Goal: Ask a question

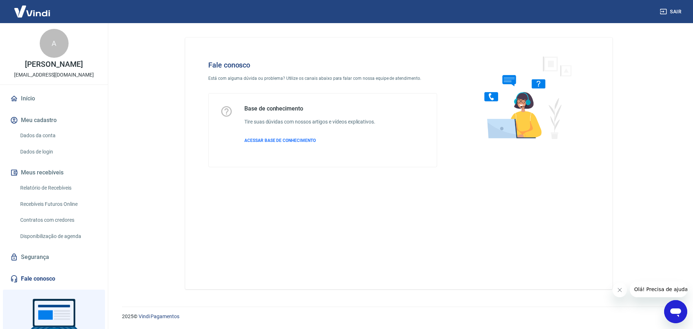
click at [675, 308] on icon "Abrir janela de mensagens" at bounding box center [675, 311] width 13 height 13
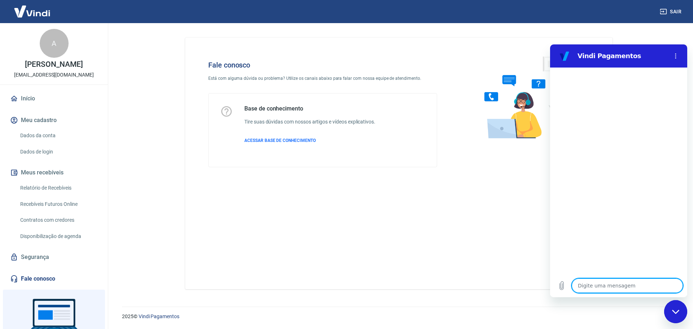
type textarea "O"
type textarea "x"
type textarea "Oi"
type textarea "x"
type textarea "Oii"
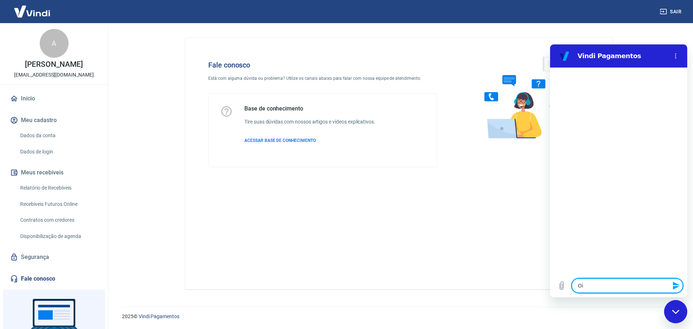
type textarea "x"
type textarea "Oii,"
type textarea "x"
type textarea "Oii,"
type textarea "x"
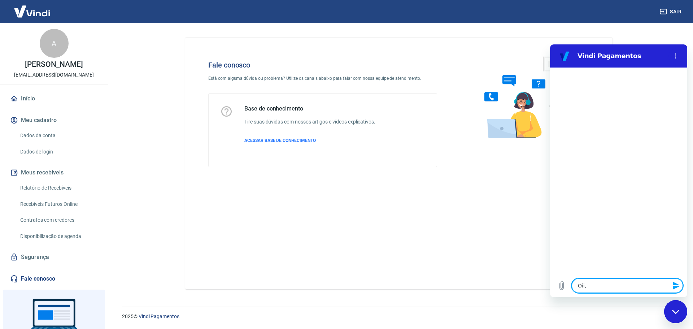
type textarea "Oii, b"
type textarea "x"
type textarea "Oii, bo"
type textarea "x"
type textarea "Oii, bos"
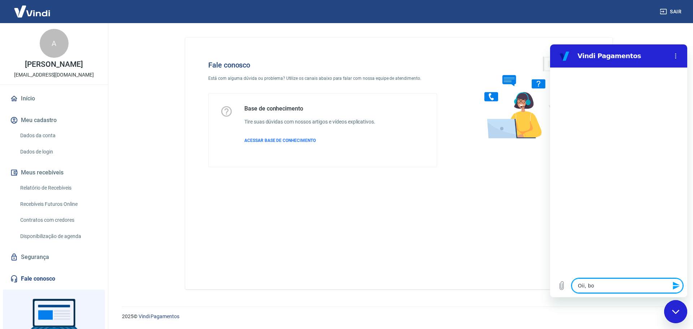
type textarea "x"
type textarea "Oii, bosa"
type textarea "x"
type textarea "Oii, bosa"
type textarea "x"
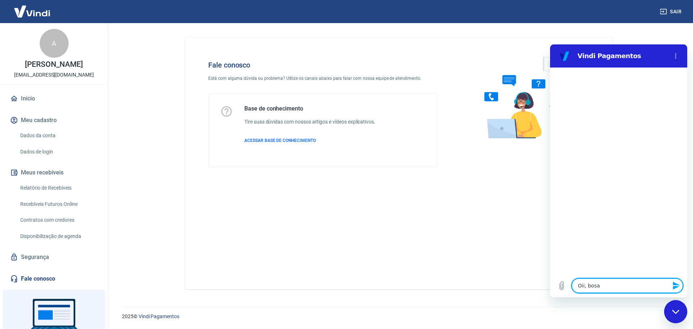
type textarea "Oii, bosa t"
type textarea "x"
type textarea "Oii, bosa"
type textarea "x"
type textarea "Oii, bosa"
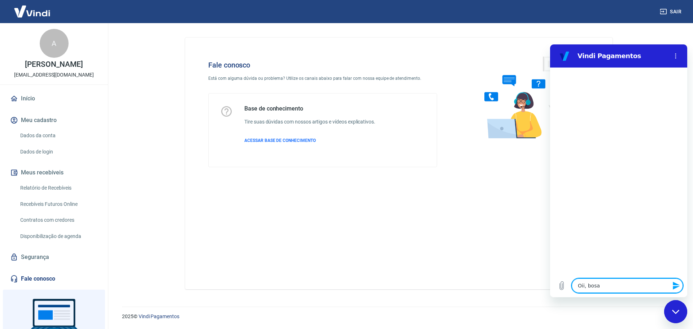
type textarea "x"
type textarea "Oii, bos"
type textarea "x"
type textarea "Oii, bo"
type textarea "x"
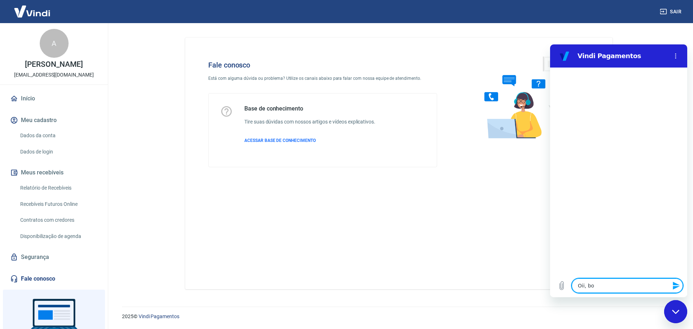
type textarea "Oii, boa"
type textarea "x"
type textarea "Oii, boa"
type textarea "x"
type textarea "Oii, boa t"
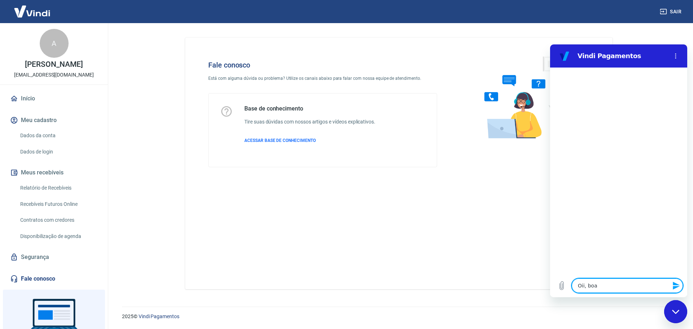
type textarea "x"
type textarea "Oii, boa ta"
type textarea "x"
type textarea "Oii, boa tar"
type textarea "x"
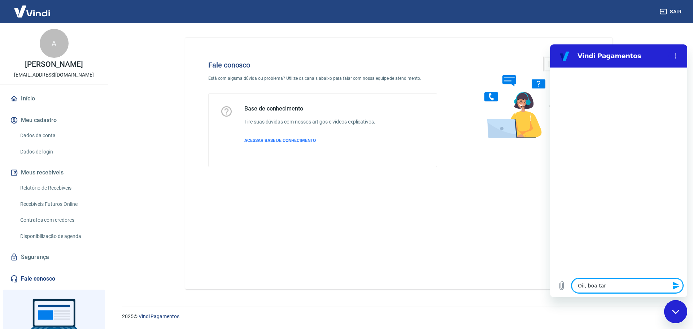
type textarea "Oii, boa tard"
type textarea "x"
type textarea "Oii, boa tarde"
type textarea "x"
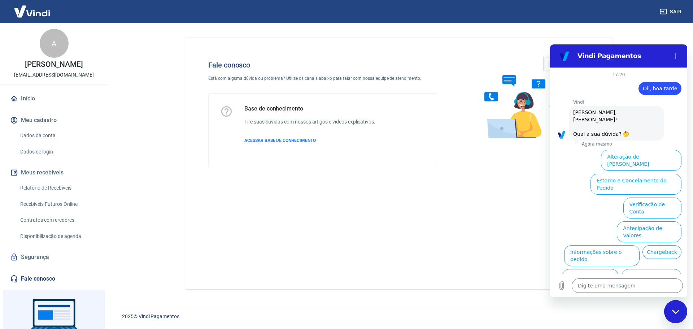
scroll to position [17, 0]
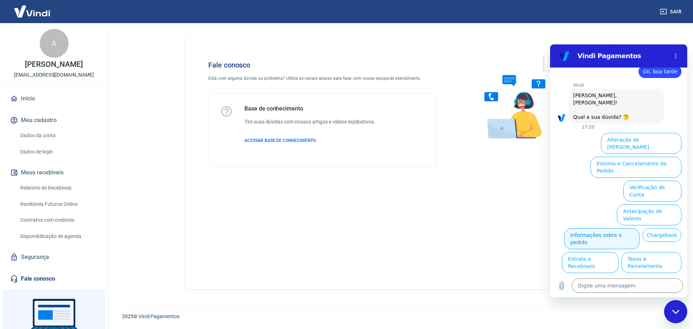
click at [640, 228] on button "Informações sobre o pedido" at bounding box center [601, 238] width 75 height 21
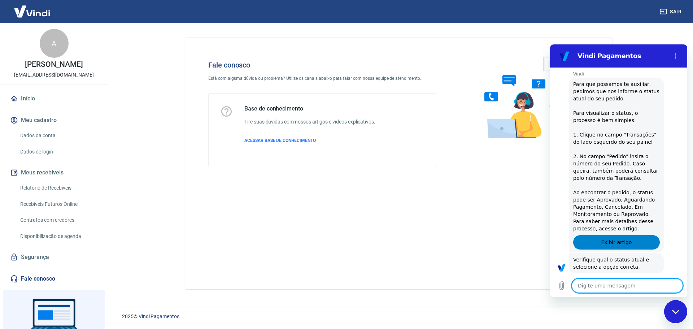
scroll to position [141, 0]
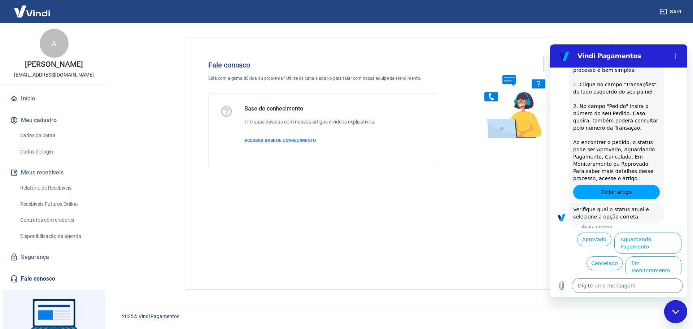
click at [626, 233] on button "Aguardando Pagamento" at bounding box center [647, 243] width 67 height 21
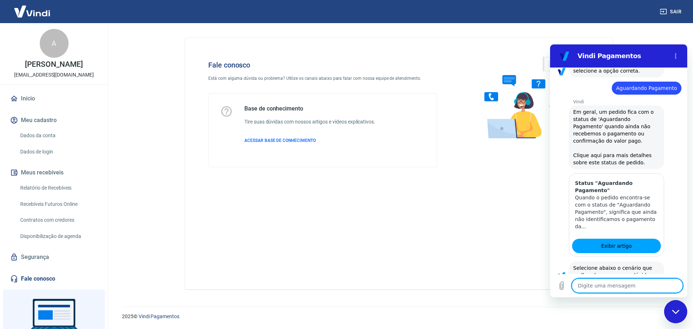
scroll to position [346, 0]
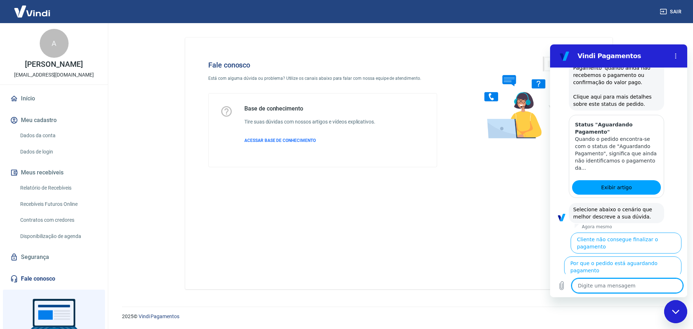
click at [630, 280] on button "Cliente pagou, mas pedido consta 'Aguardando Pagamento'" at bounding box center [637, 294] width 88 height 28
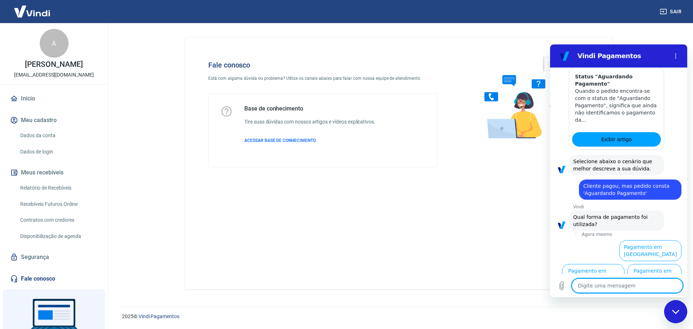
scroll to position [394, 0]
click at [646, 267] on button "Pagamento em Pix" at bounding box center [654, 274] width 54 height 21
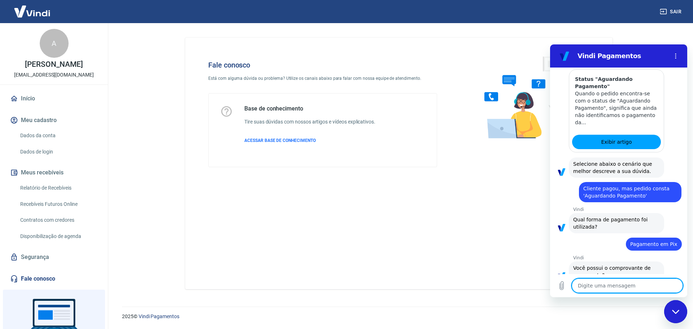
scroll to position [409, 0]
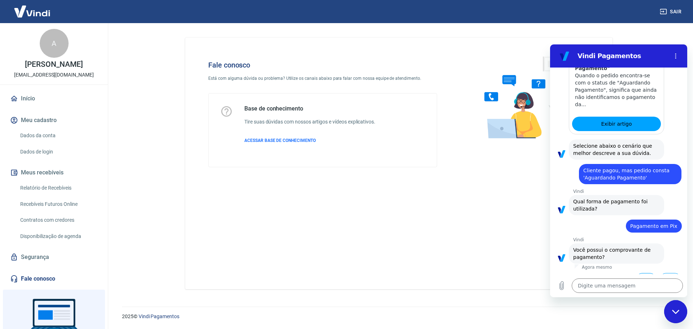
click at [643, 273] on button "Sim" at bounding box center [646, 280] width 21 height 14
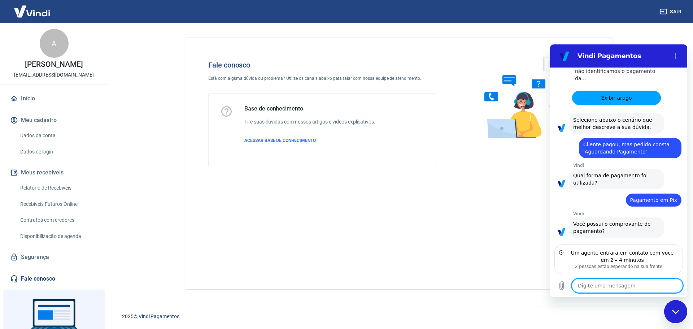
scroll to position [468, 0]
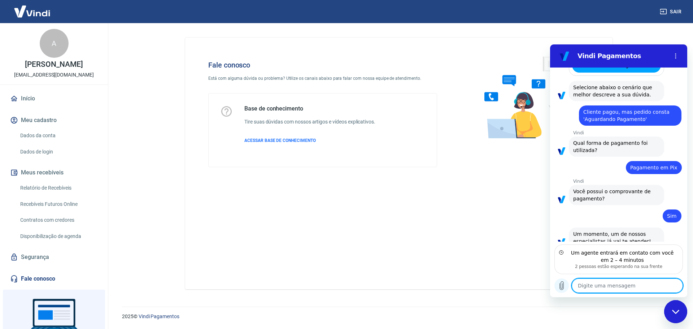
click at [564, 289] on icon "Carregar arquivo" at bounding box center [561, 285] width 9 height 9
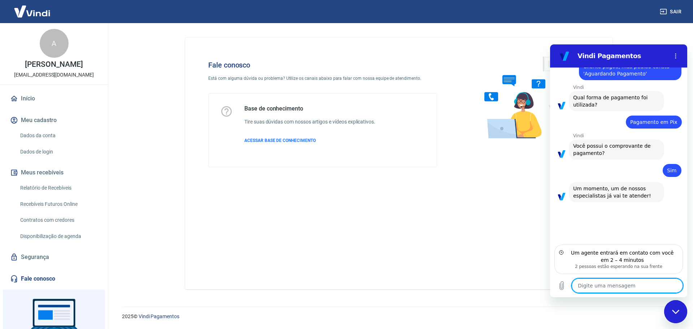
scroll to position [512, 0]
type textarea "x"
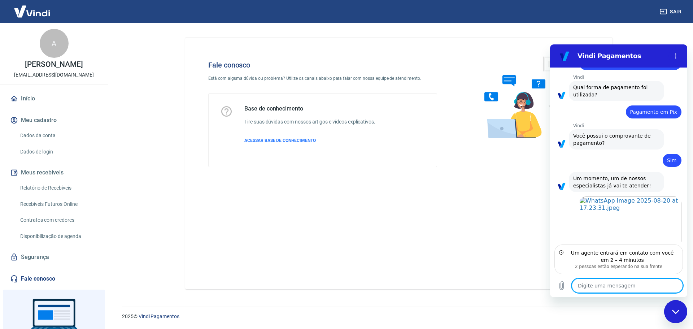
scroll to position [525, 0]
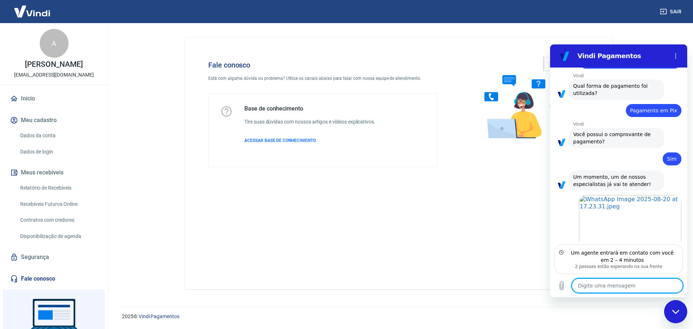
click at [608, 289] on textarea at bounding box center [627, 285] width 111 height 14
type textarea "c"
type textarea "x"
type textarea "cl"
type textarea "x"
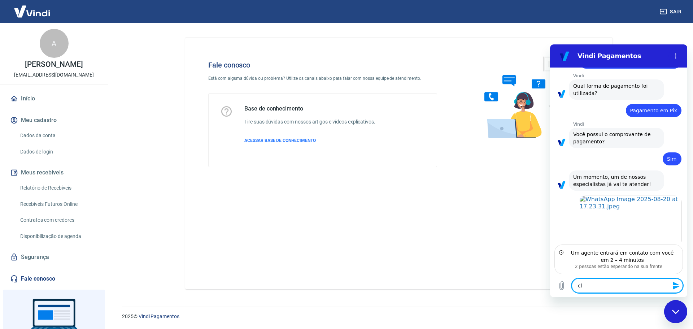
type textarea "cli"
type textarea "x"
type textarea "clie"
type textarea "x"
type textarea "clien"
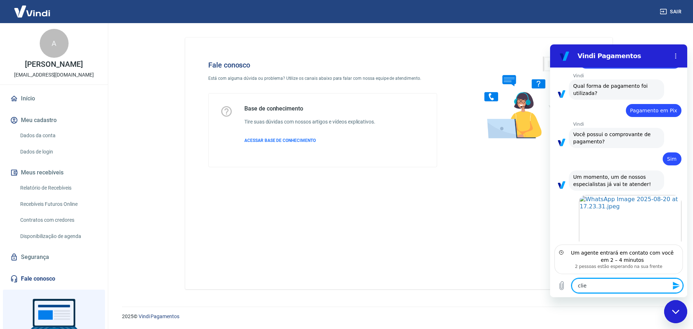
type textarea "x"
type textarea "client"
type textarea "x"
type textarea "cliente"
type textarea "x"
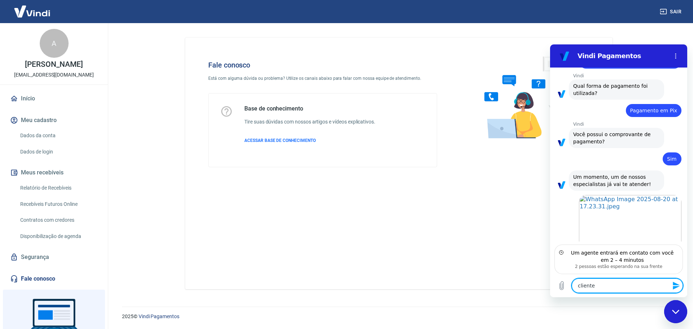
type textarea "cliente"
type textarea "x"
type textarea "cliente m"
type textarea "x"
type textarea "cliente ma"
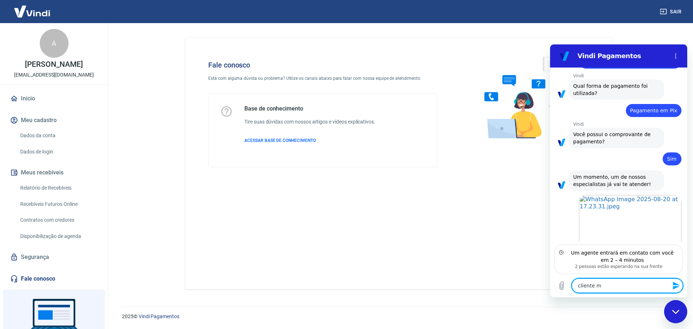
type textarea "x"
type textarea "cliente man"
type textarea "x"
type textarea "cliente mand"
type textarea "x"
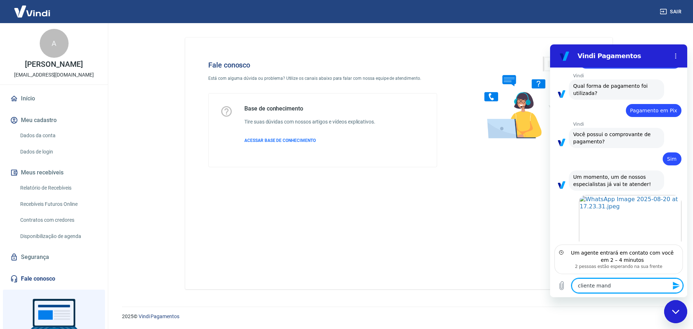
type textarea "cliente mando"
type textarea "x"
type textarea "cliente mandou"
type textarea "x"
type textarea "cliente mandou"
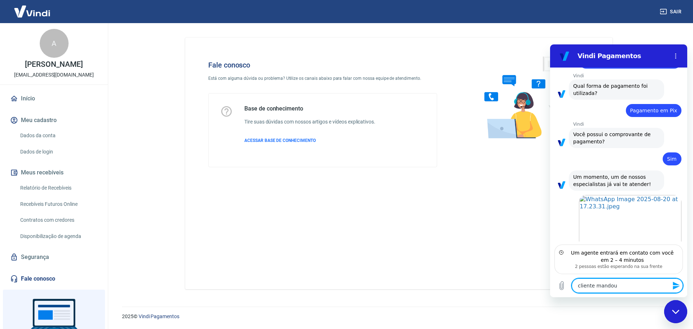
type textarea "x"
type textarea "cliente mandou e"
type textarea "x"
type textarea "cliente mandou es"
type textarea "x"
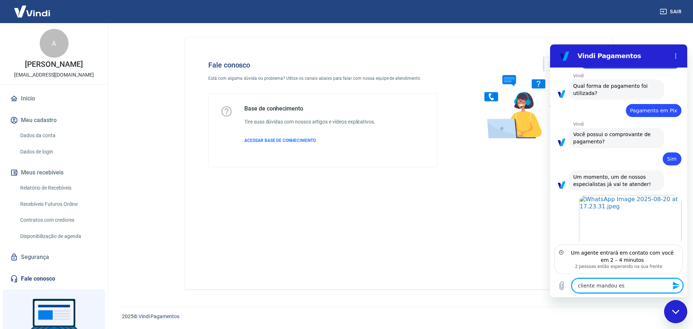
type textarea "cliente mandou ess"
type textarea "x"
type textarea "cliente mandou esse"
type textarea "x"
type textarea "cliente mandou esse"
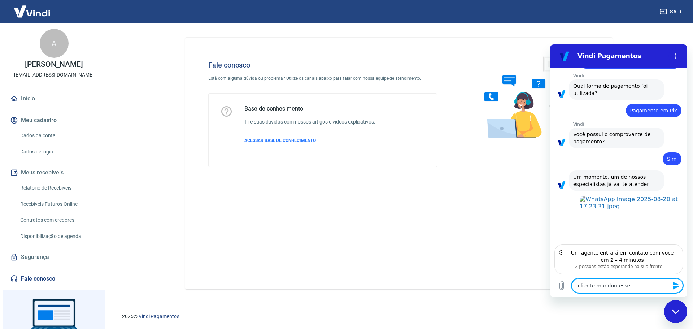
type textarea "x"
type textarea "cliente mandou esse c"
type textarea "x"
type textarea "cliente mandou esse co"
type textarea "x"
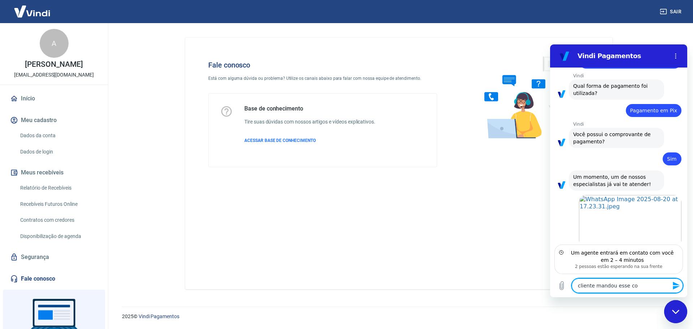
type textarea "cliente mandou esse com"
type textarea "x"
type textarea "cliente mandou esse comp"
type textarea "x"
type textarea "cliente mandou esse compr"
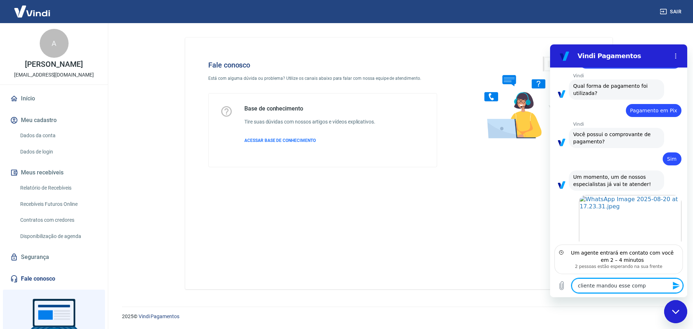
type textarea "x"
type textarea "cliente mandou esse [MEDICAL_DATA]"
type textarea "x"
type textarea "cliente mandou esse comprov"
type textarea "x"
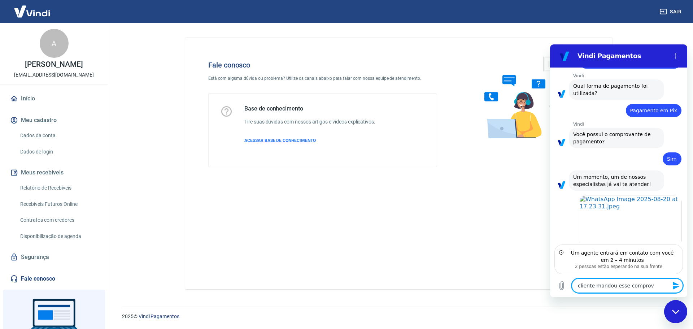
type textarea "cliente mandou esse comprova"
type textarea "x"
type textarea "cliente mandou esse comprovan"
type textarea "x"
type textarea "cliente mandou esse comprovant"
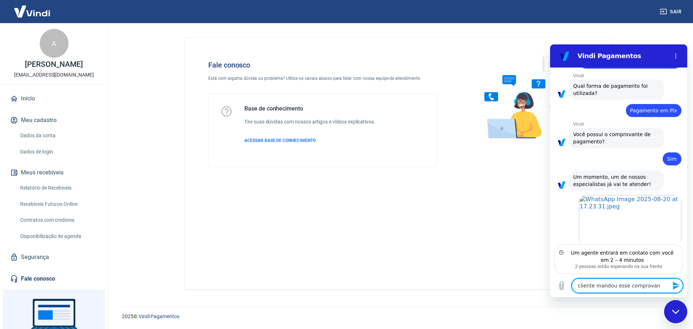
type textarea "x"
type textarea "cliente mandou esse comprovantr"
type textarea "x"
type textarea "cliente mandou esse comprovantre"
type textarea "x"
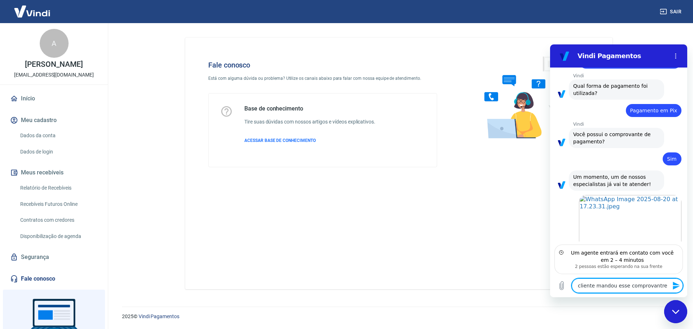
type textarea "cliente mandou esse comprovantre,"
type textarea "x"
type textarea "cliente mandou esse comprovantre"
type textarea "x"
type textarea "cliente mandou esse comprovantr"
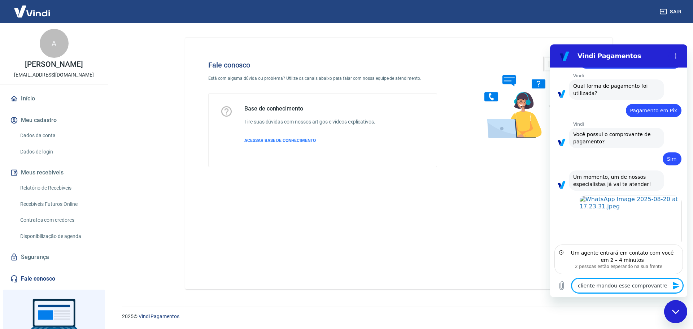
type textarea "x"
type textarea "cliente mandou esse comprovant"
type textarea "x"
type textarea "cliente mandou esse comprovante"
type textarea "x"
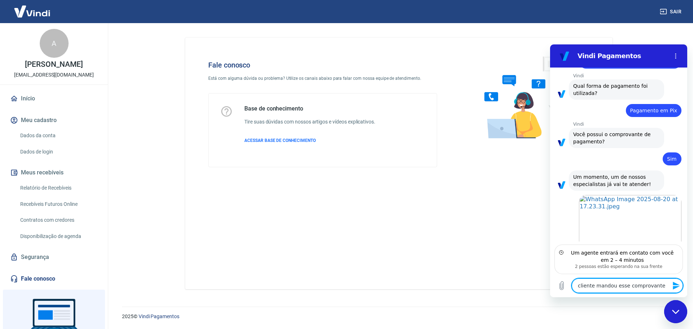
type textarea "cliente mandou esse comprovante,"
type textarea "x"
type textarea "cliente mandou esse comprovante,"
type textarea "x"
type textarea "cliente mandou esse comprovante, m"
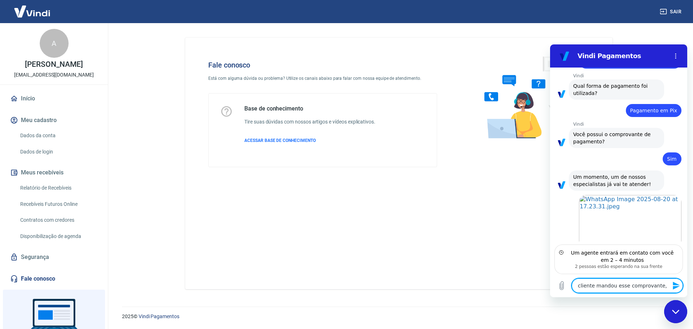
type textarea "x"
type textarea "cliente mandou esse comprovante, ma"
type textarea "x"
type textarea "cliente mandou esse comprovante, mas"
type textarea "x"
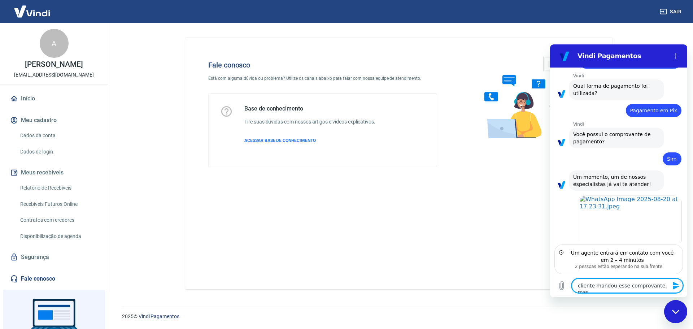
type textarea "cliente mandou esse comprovante, mas"
type textarea "x"
type textarea "cliente mandou esse comprovante, mas n"
type textarea "x"
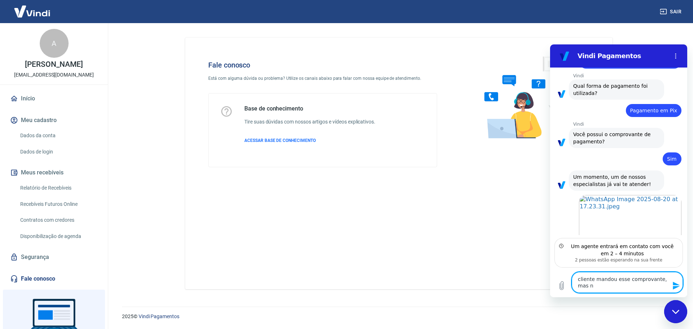
type textarea "cliente mandou esse comprovante, mas no"
type textarea "x"
type textarea "cliente mandou esse comprovante, mas no"
type textarea "x"
type textarea "cliente mandou esse comprovante, mas no p"
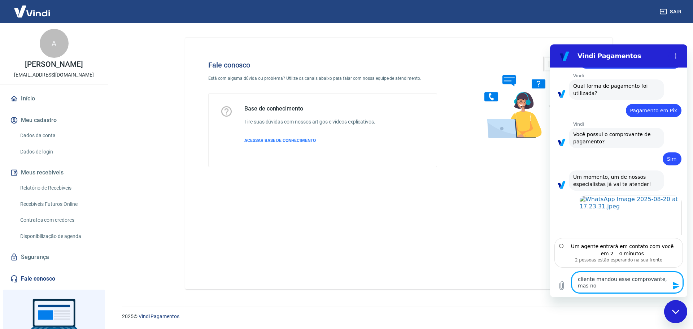
type textarea "x"
type textarea "cliente mandou esse comprovante, mas no pa"
type textarea "x"
type textarea "cliente mandou esse comprovante, mas no pai"
type textarea "x"
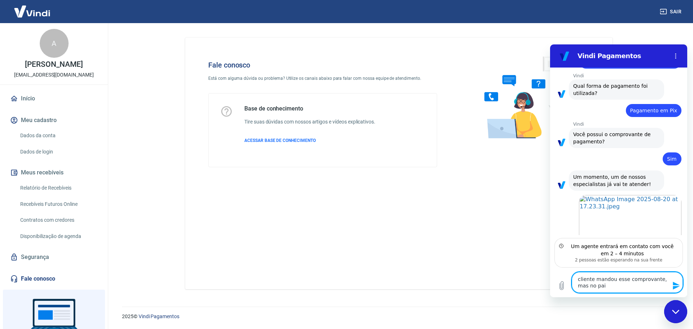
type textarea "cliente mandou esse comprovante, mas no pain"
type textarea "x"
type textarea "cliente mandou esse comprovante, mas no paine"
type textarea "x"
type textarea "cliente mandou esse comprovante, mas no painel"
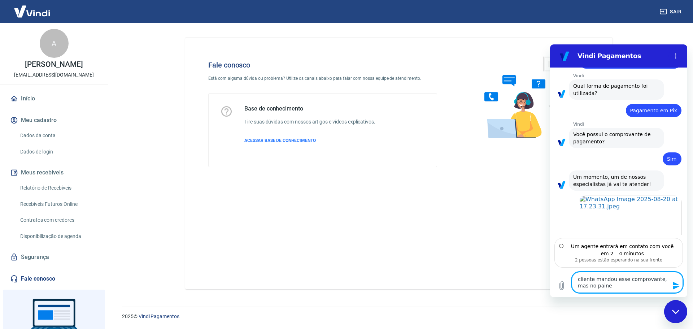
type textarea "x"
type textarea "cliente mandou esse comprovante, mas no painel"
type textarea "x"
type textarea "cliente mandou esse comprovante, mas no painel d"
type textarea "x"
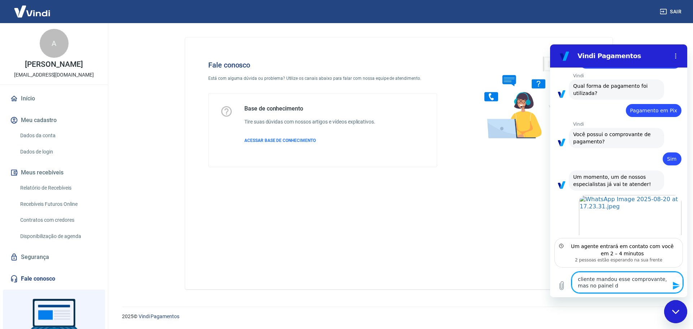
type textarea "cliente mandou esse comprovante, mas no painel da"
type textarea "x"
type textarea "cliente mandou esse comprovante, mas no painel da"
type textarea "x"
type textarea "cliente mandou esse comprovante, mas no painel da t"
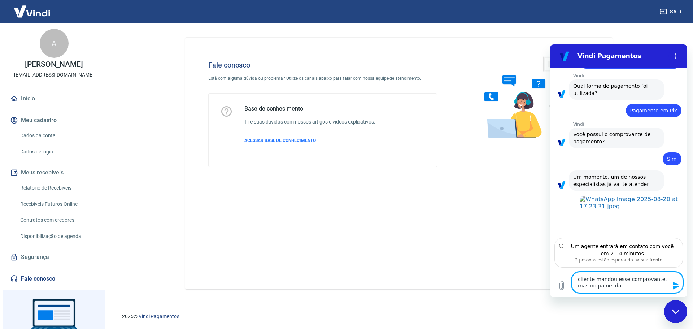
type textarea "x"
type textarea "cliente mandou esse comprovante, mas no painel da tr"
type textarea "x"
type textarea "cliente mandou esse comprovante, mas no painel da tra"
type textarea "x"
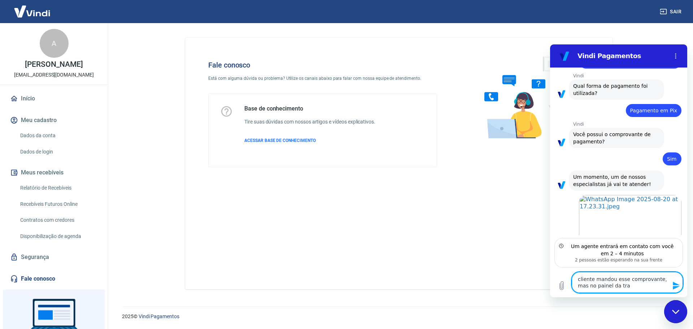
type textarea "cliente mandou esse comprovante, mas no painel da tray"
type textarea "x"
type textarea "cliente mandou esse comprovante, mas no painel da traye"
type textarea "x"
type textarea "cliente mandou esse comprovante, mas no painel da tray"
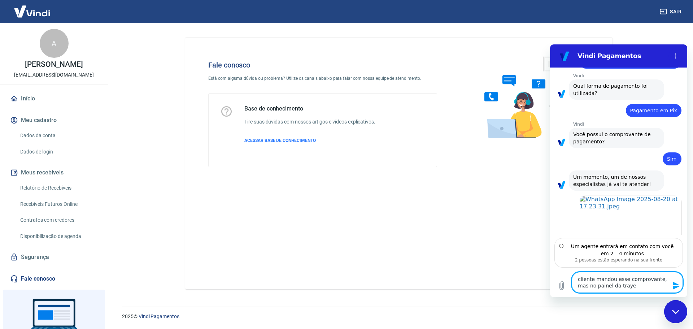
type textarea "x"
type textarea "cliente mandou esse comprovante, mas no painel da tray"
type textarea "x"
type textarea "cliente mandou esse comprovante, mas no painel da tray e"
type textarea "x"
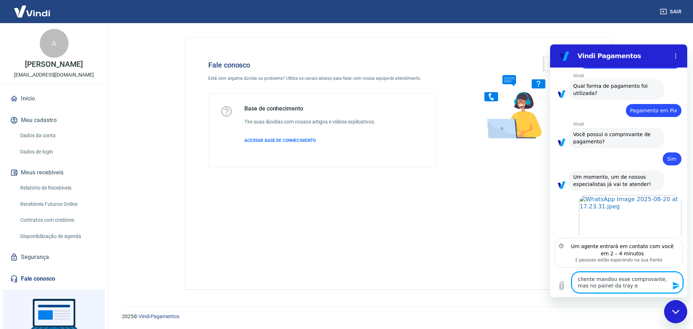
type textarea "cliente mandou esse comprovante, mas no painel da tray e"
type textarea "x"
type textarea "cliente mandou esse comprovante, mas no painel da tray e a"
type textarea "x"
type textarea "cliente mandou esse comprovante, mas no painel da tray e aq"
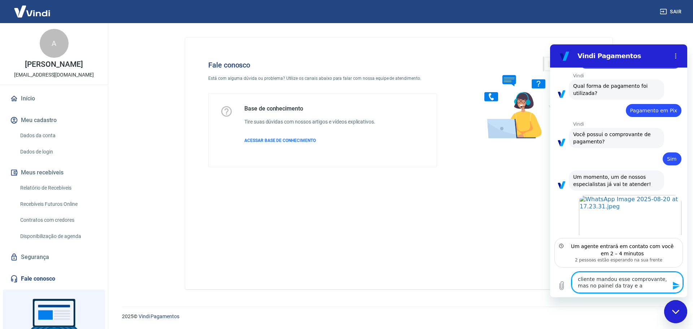
type textarea "x"
type textarea "cliente mandou esse comprovante, mas no painel da tray e aqu"
type textarea "x"
type textarea "cliente mandou esse comprovante, mas no painel da tray e aqui"
type textarea "x"
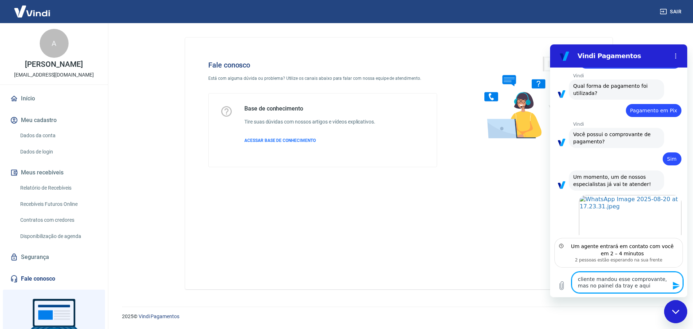
type textarea "cliente mandou esse comprovante, mas no painel da tray e aqui"
type textarea "x"
type textarea "cliente mandou esse comprovante, mas no painel da tray e aqui n"
type textarea "x"
type textarea "cliente mandou esse comprovante, mas no painel da [PERSON_NAME] e aqui na"
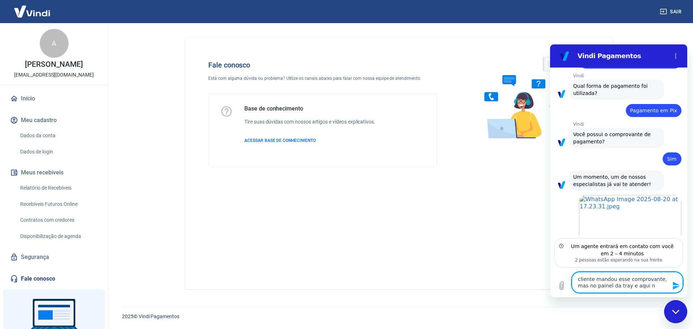
type textarea "x"
type textarea "cliente mandou esse comprovante, mas no painel da [PERSON_NAME] e aqui na"
type textarea "x"
type textarea "cliente mandou esse comprovante, mas no painel da [PERSON_NAME] e aqui na v"
type textarea "x"
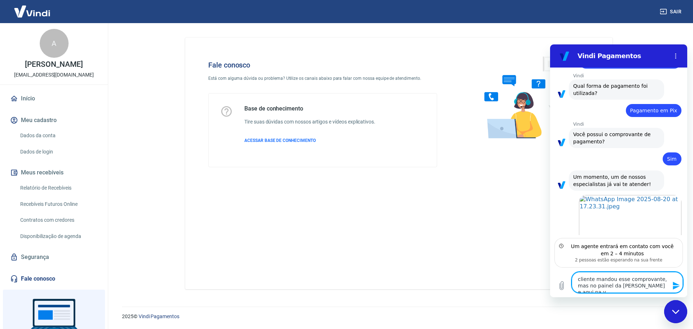
type textarea "cliente mandou esse comprovante, mas no painel da tray e aqui na vi"
type textarea "x"
type textarea "cliente mandou esse comprovante, mas no painel da tray e aqui na vin"
type textarea "x"
type textarea "cliente mandou esse comprovante, mas no painel da tray e aqui na vind"
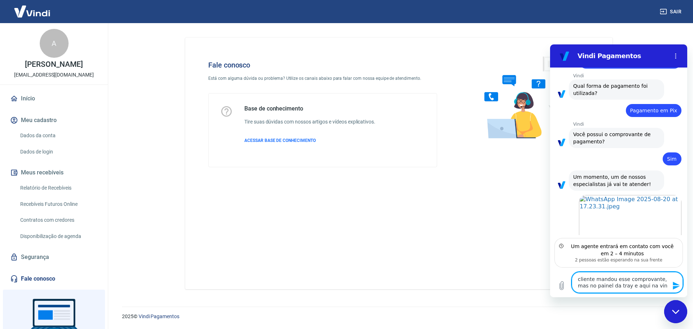
type textarea "x"
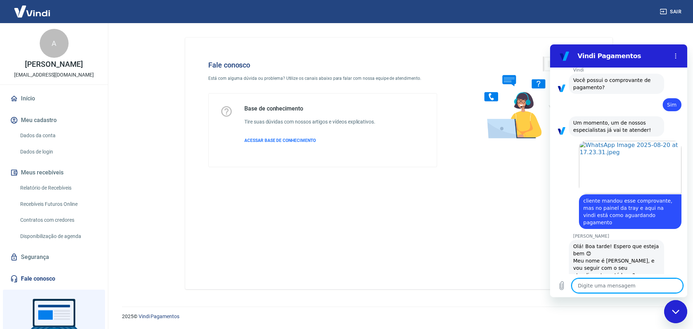
scroll to position [580, 0]
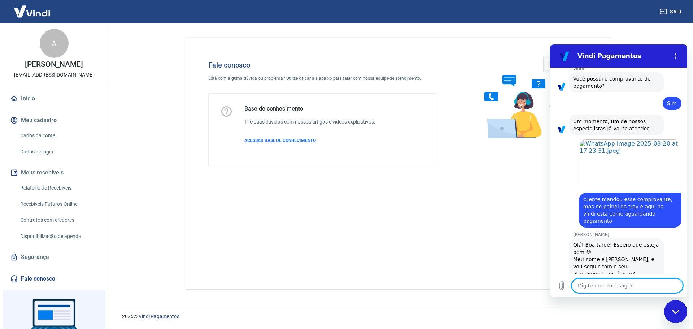
click at [640, 284] on textarea at bounding box center [627, 285] width 111 height 14
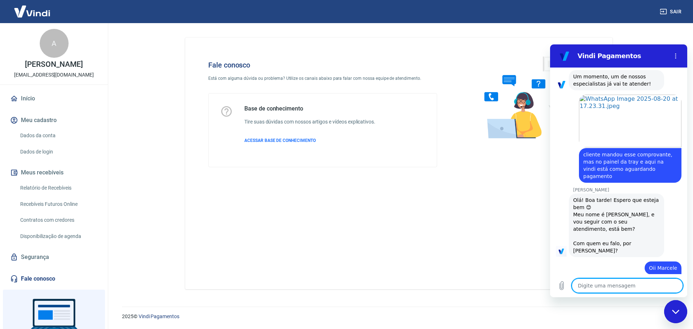
scroll to position [663, 0]
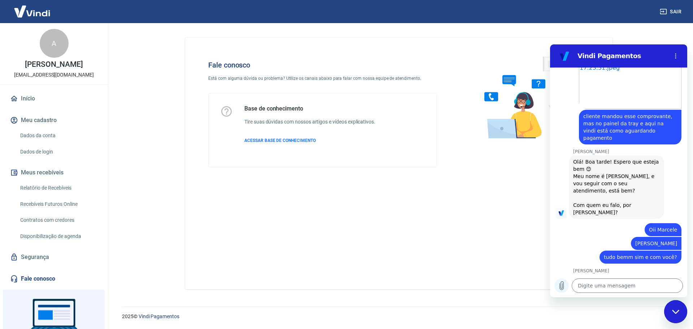
click at [560, 286] on icon "Carregar arquivo" at bounding box center [561, 285] width 9 height 9
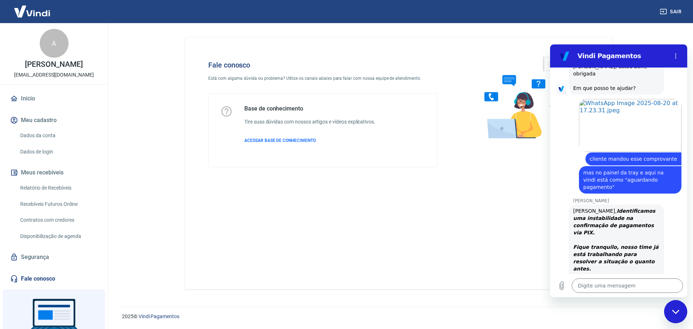
scroll to position [879, 0]
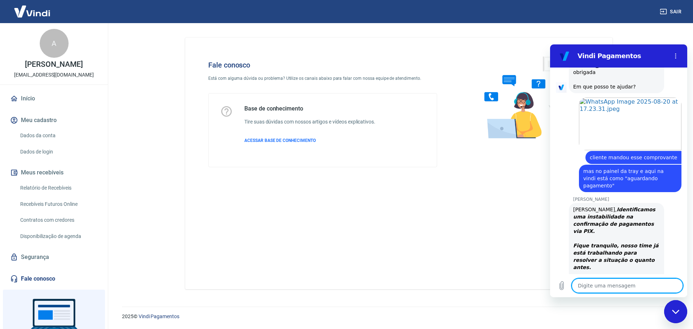
click at [616, 284] on textarea at bounding box center [627, 285] width 111 height 14
paste textarea "223811075"
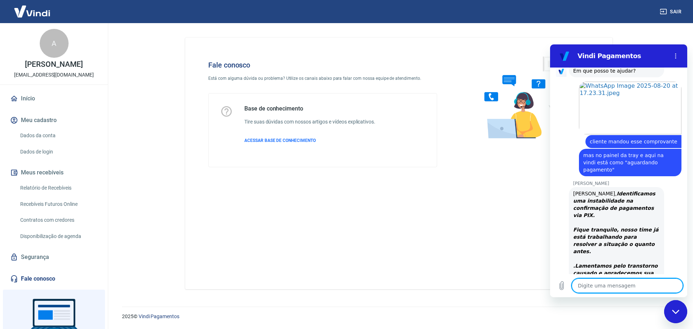
scroll to position [896, 0]
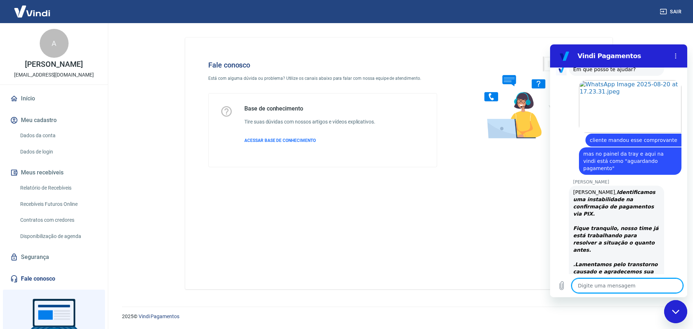
paste textarea "223810450"
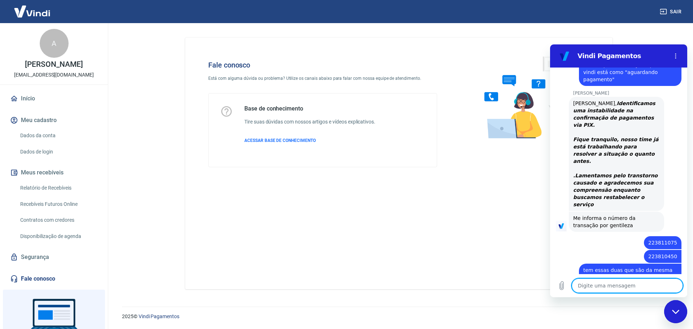
scroll to position [987, 0]
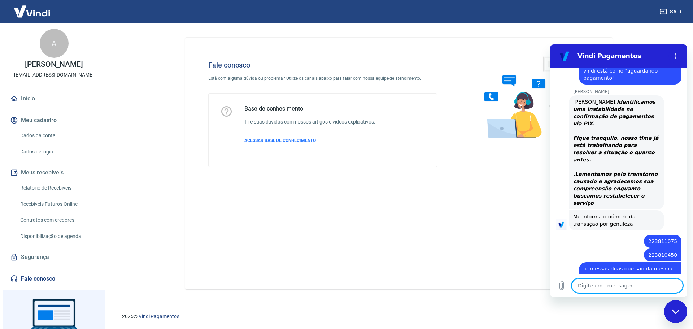
click at [620, 286] on textarea at bounding box center [627, 285] width 111 height 14
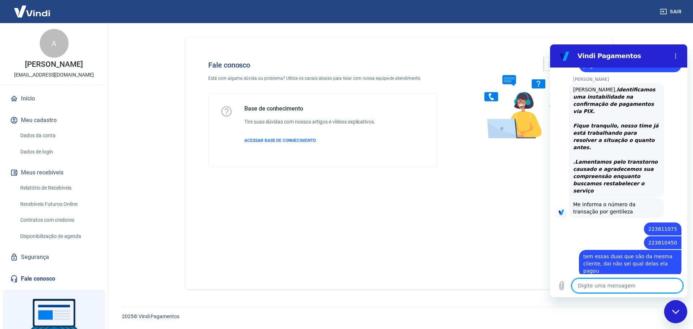
scroll to position [1000, 0]
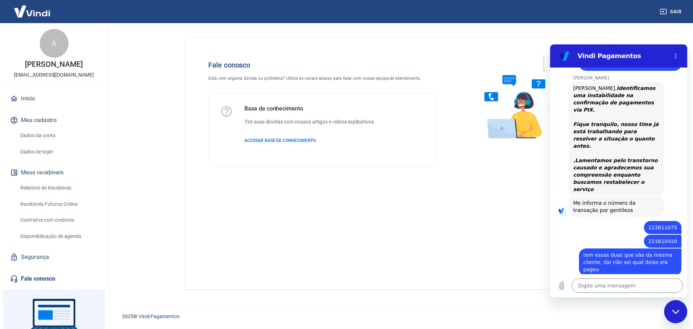
drag, startPoint x: 386, startPoint y: 290, endPoint x: 393, endPoint y: 287, distance: 7.8
drag, startPoint x: 393, startPoint y: 287, endPoint x: 321, endPoint y: 235, distance: 88.3
click at [321, 235] on div "Fale conosco Está com alguma dúvida ou problema? Utilize os canais abaixo para …" at bounding box center [398, 164] width 427 height 252
